Goal: Task Accomplishment & Management: Use online tool/utility

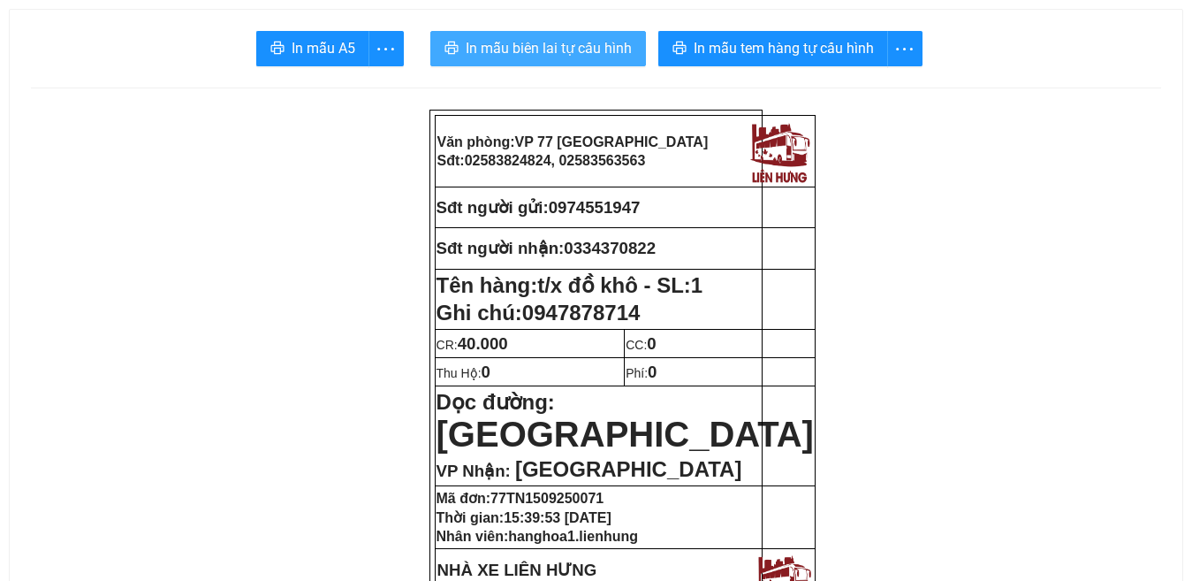
click at [548, 50] on span "In mẫu biên lai tự cấu hình" at bounding box center [549, 48] width 166 height 22
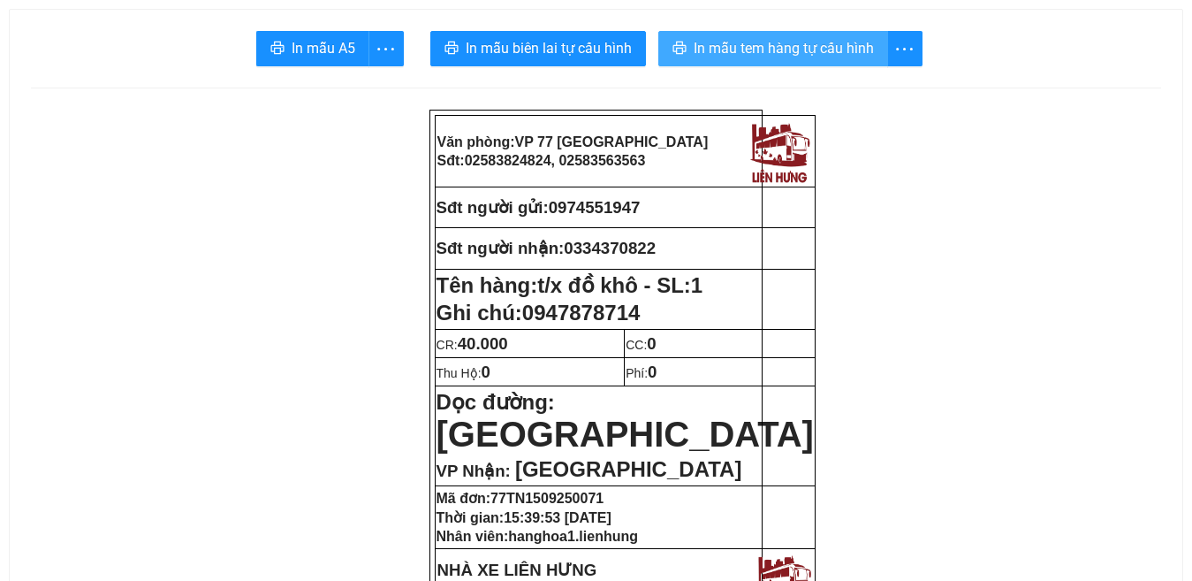
click at [801, 49] on span "In mẫu tem hàng tự cấu hình" at bounding box center [784, 48] width 180 height 22
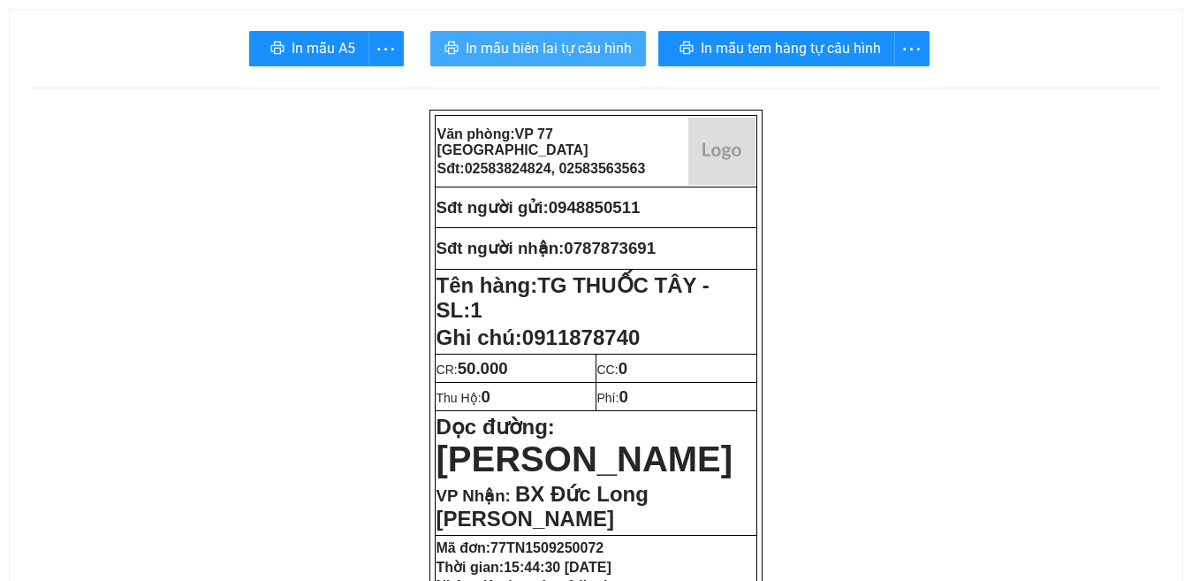
click at [530, 47] on span "In mẫu biên lai tự cấu hình" at bounding box center [549, 48] width 166 height 22
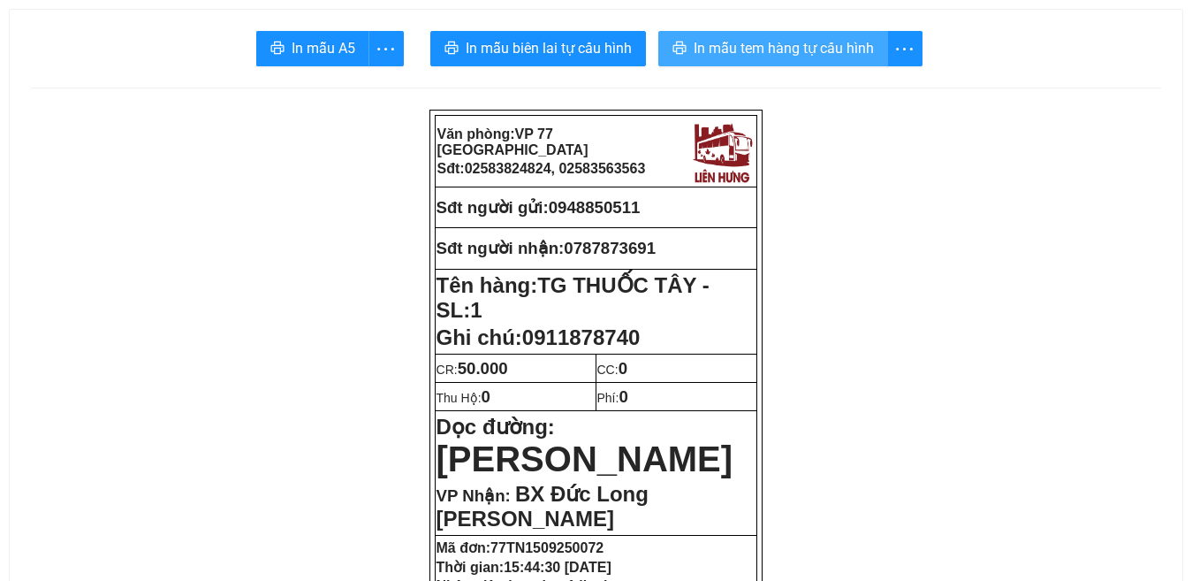
click at [759, 49] on span "In mẫu tem hàng tự cấu hình" at bounding box center [784, 48] width 180 height 22
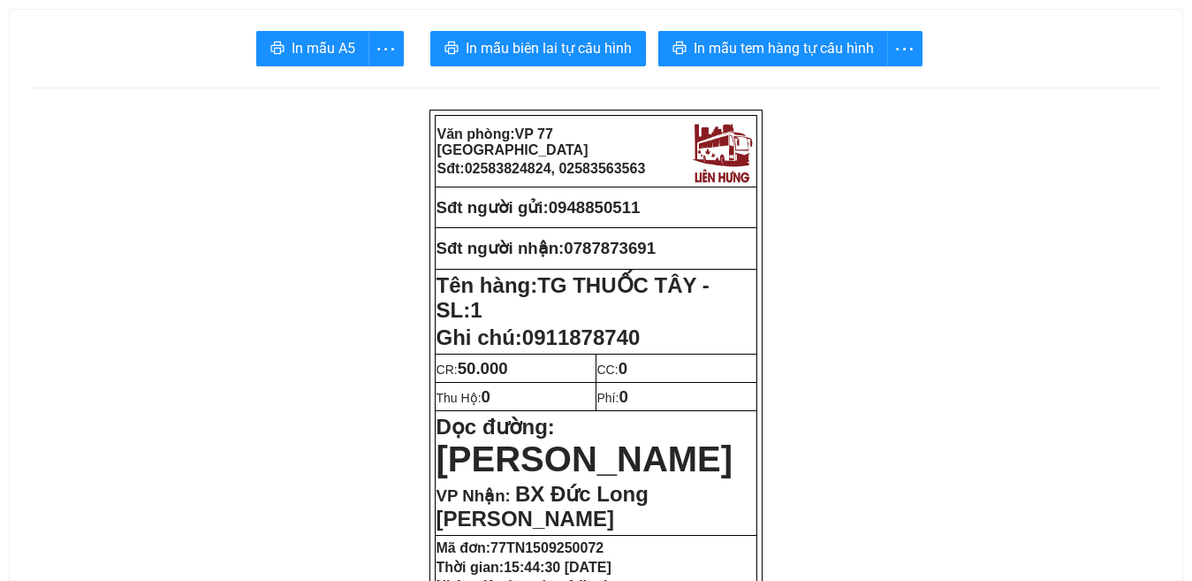
drag, startPoint x: 935, startPoint y: 529, endPoint x: 813, endPoint y: 615, distance: 149.6
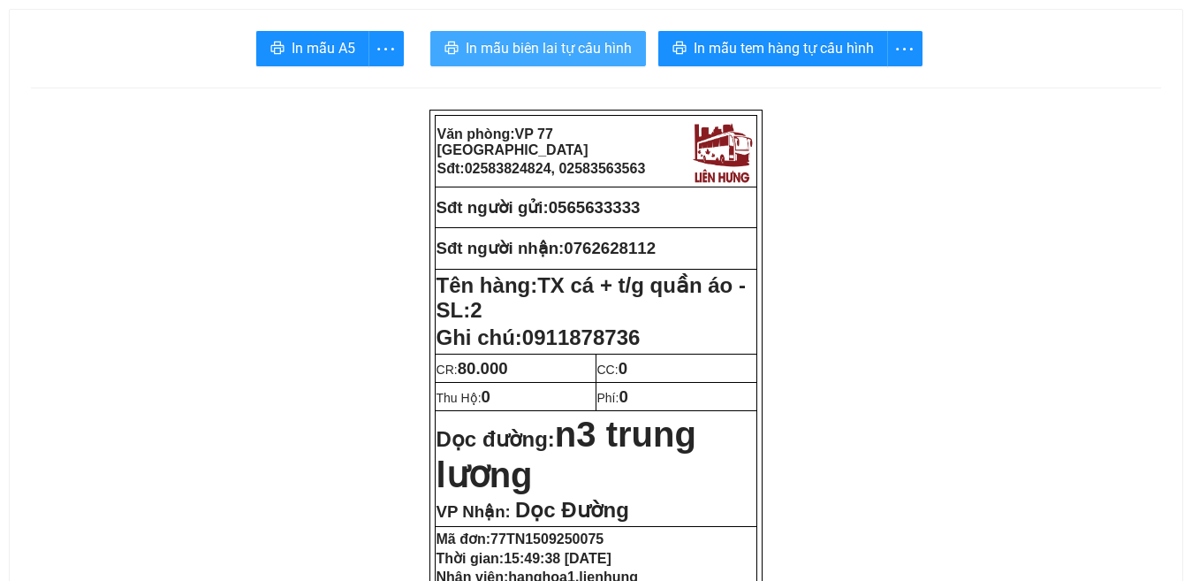
click at [536, 49] on span "In mẫu biên lai tự cấu hình" at bounding box center [549, 48] width 166 height 22
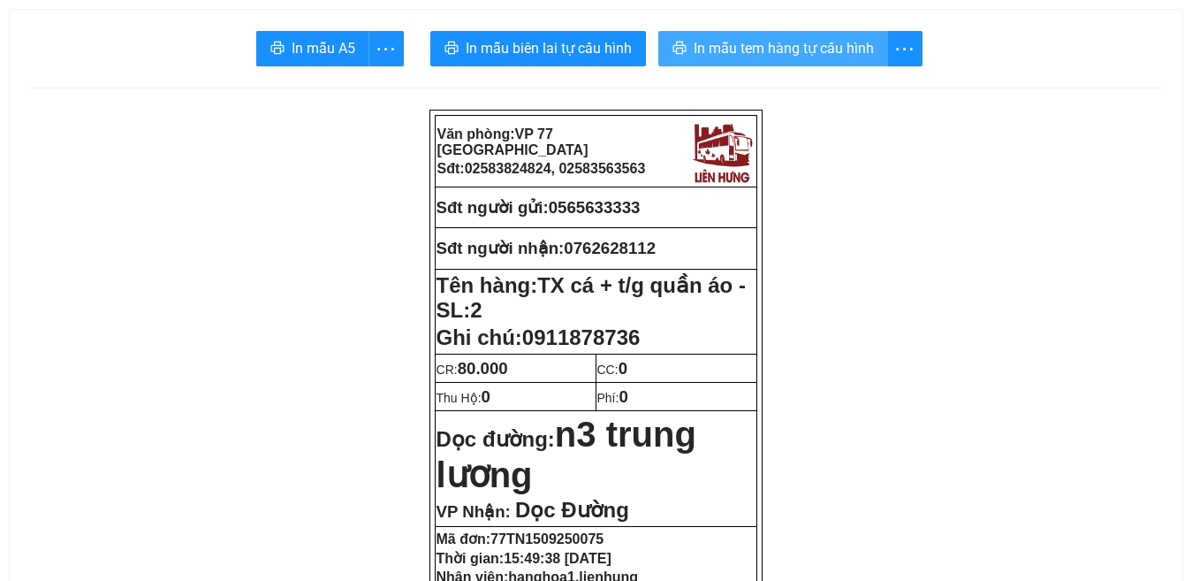
click at [778, 46] on span "In mẫu tem hàng tự cấu hình" at bounding box center [784, 48] width 180 height 22
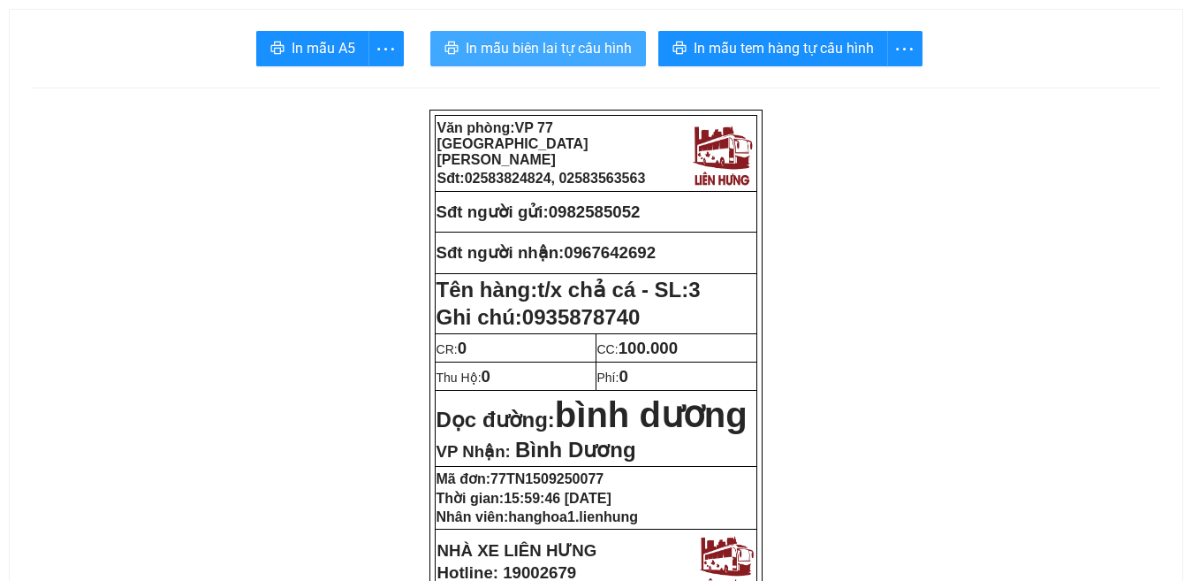
click at [538, 47] on span "In mẫu biên lai tự cấu hình" at bounding box center [549, 48] width 166 height 22
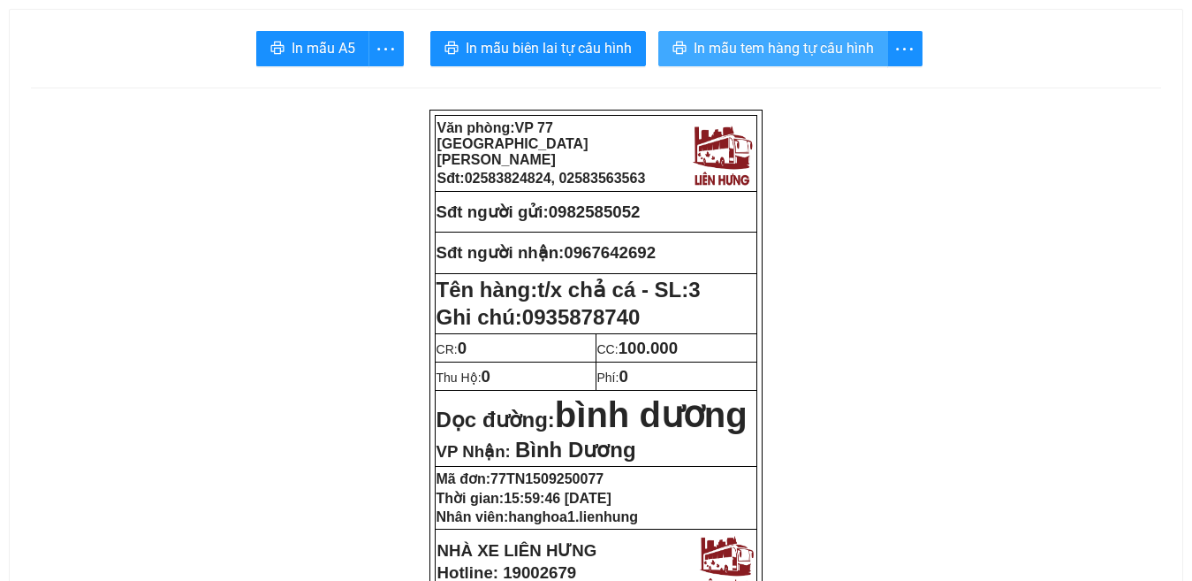
click at [823, 43] on span "In mẫu tem hàng tự cấu hình" at bounding box center [784, 48] width 180 height 22
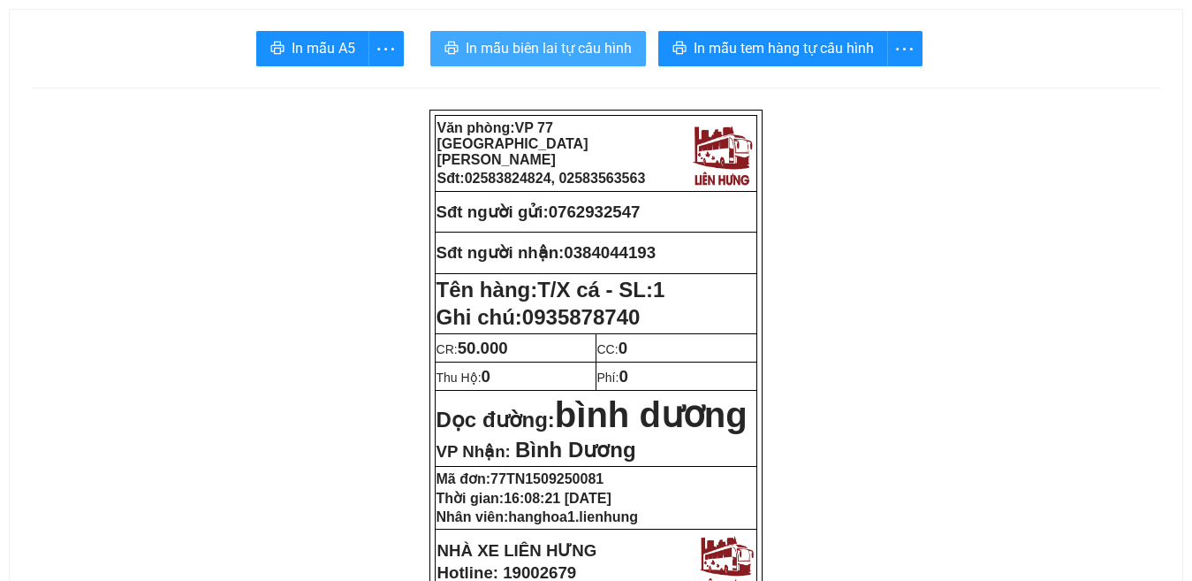
click at [551, 45] on span "In mẫu biên lai tự cấu hình" at bounding box center [549, 48] width 166 height 22
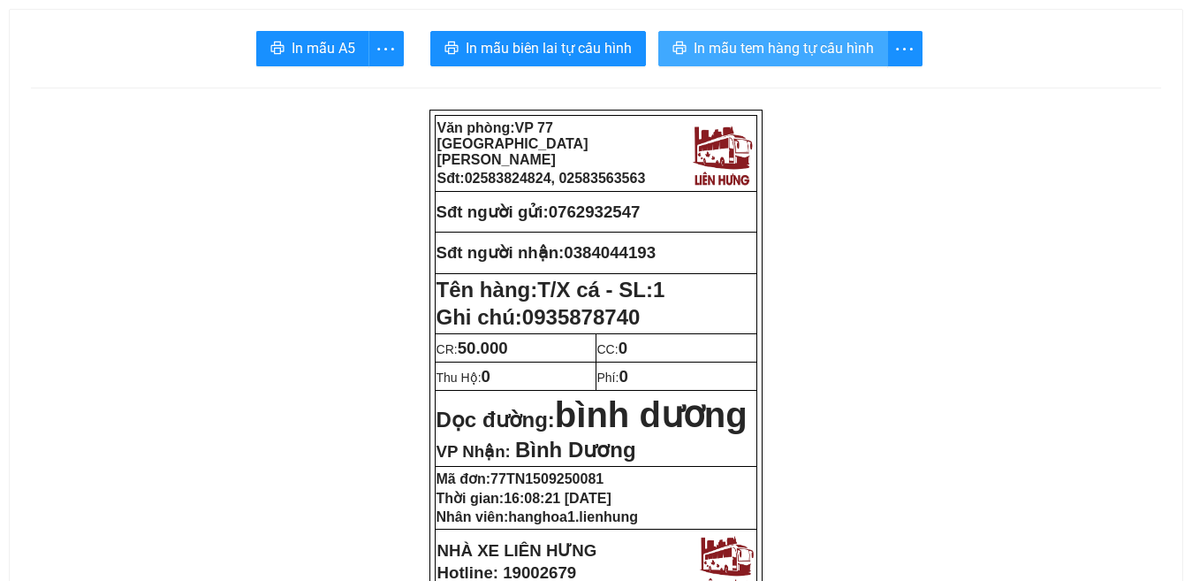
click at [758, 54] on span "In mẫu tem hàng tự cấu hình" at bounding box center [784, 48] width 180 height 22
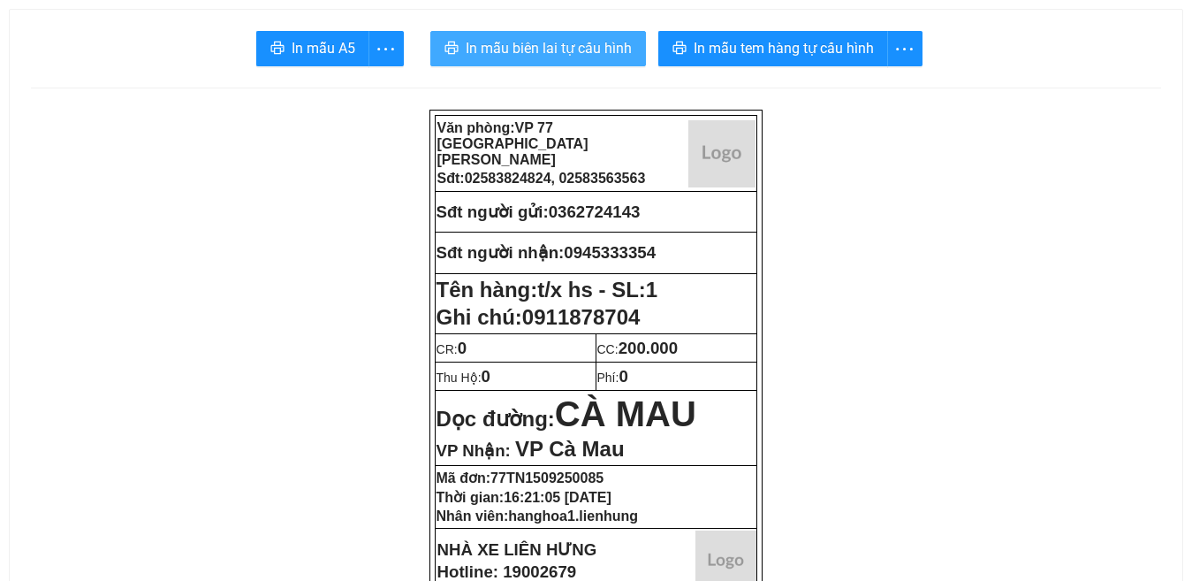
click at [541, 42] on span "In mẫu biên lai tự cấu hình" at bounding box center [549, 48] width 166 height 22
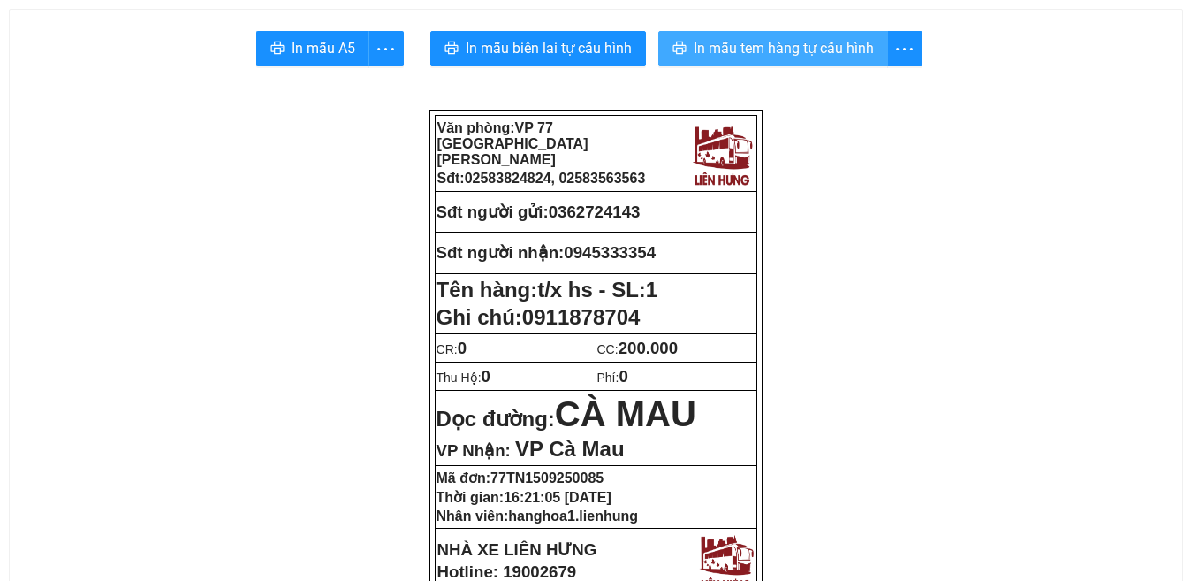
click at [776, 51] on span "In mẫu tem hàng tự cấu hình" at bounding box center [784, 48] width 180 height 22
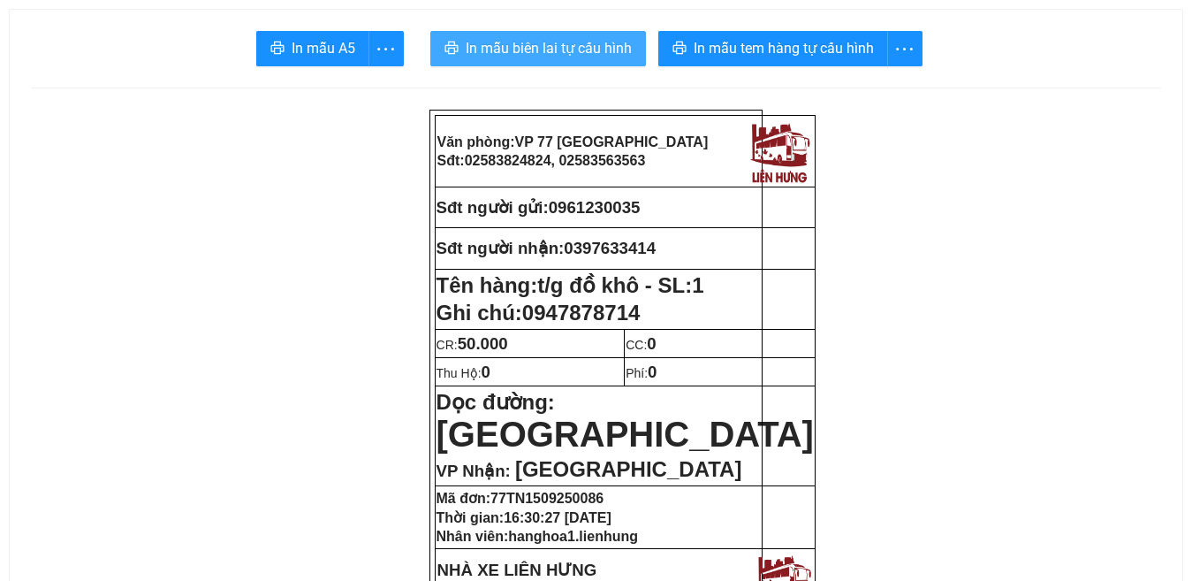
click at [544, 47] on span "In mẫu biên lai tự cấu hình" at bounding box center [549, 48] width 166 height 22
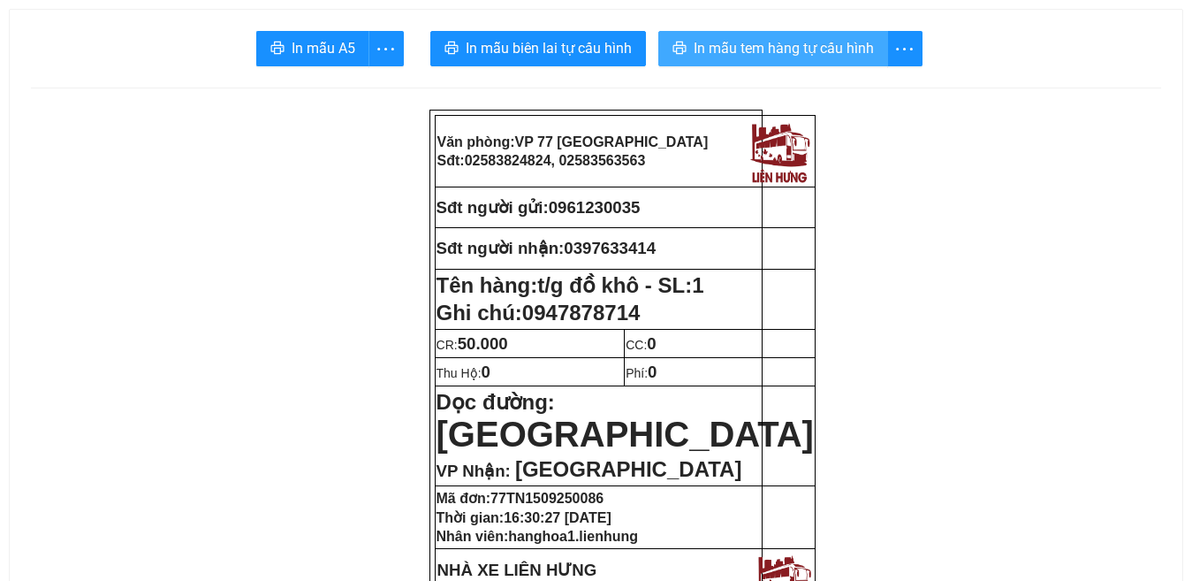
click at [754, 50] on span "In mẫu tem hàng tự cấu hình" at bounding box center [784, 48] width 180 height 22
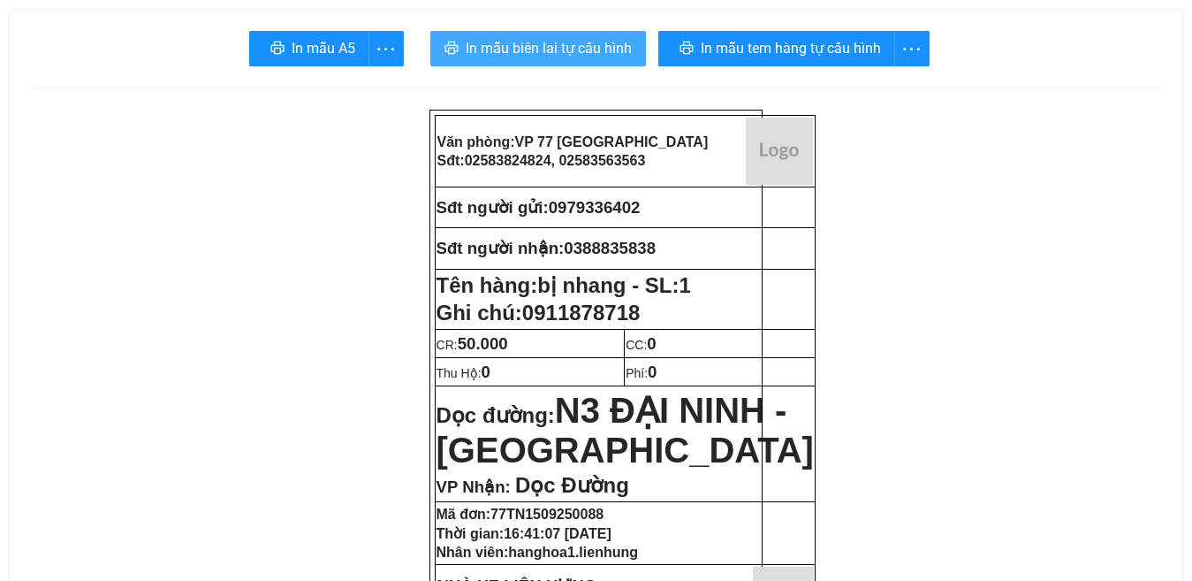
click at [548, 49] on span "In mẫu biên lai tự cấu hình" at bounding box center [549, 48] width 166 height 22
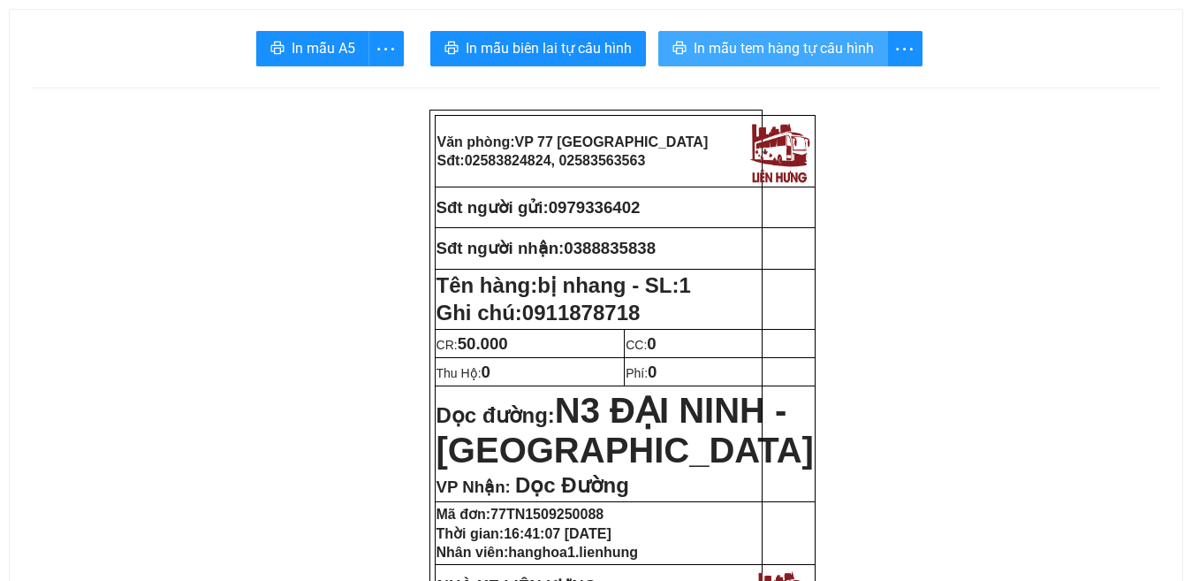
click at [748, 52] on span "In mẫu tem hàng tự cấu hình" at bounding box center [784, 48] width 180 height 22
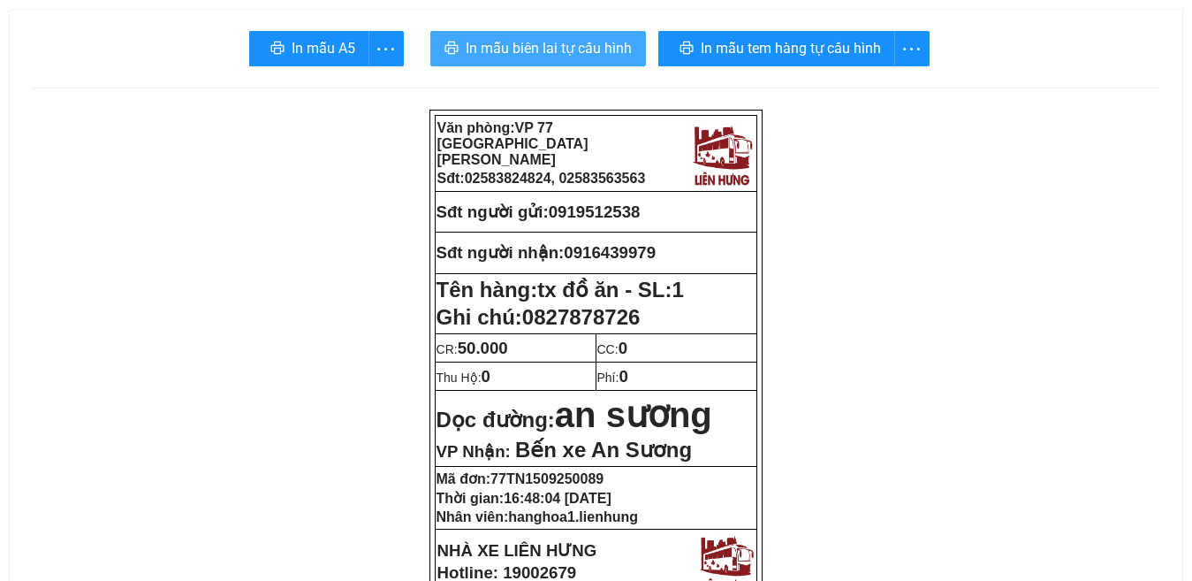
click at [560, 47] on span "In mẫu biên lai tự cấu hình" at bounding box center [549, 48] width 166 height 22
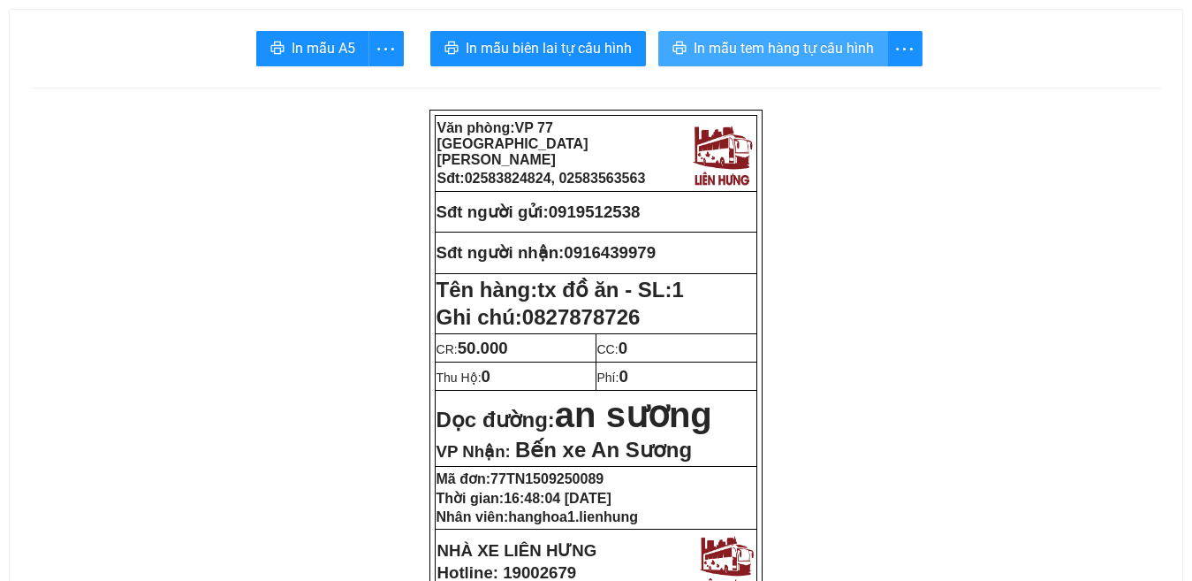
click at [792, 46] on span "In mẫu tem hàng tự cấu hình" at bounding box center [784, 48] width 180 height 22
